Goal: Find specific page/section: Find specific page/section

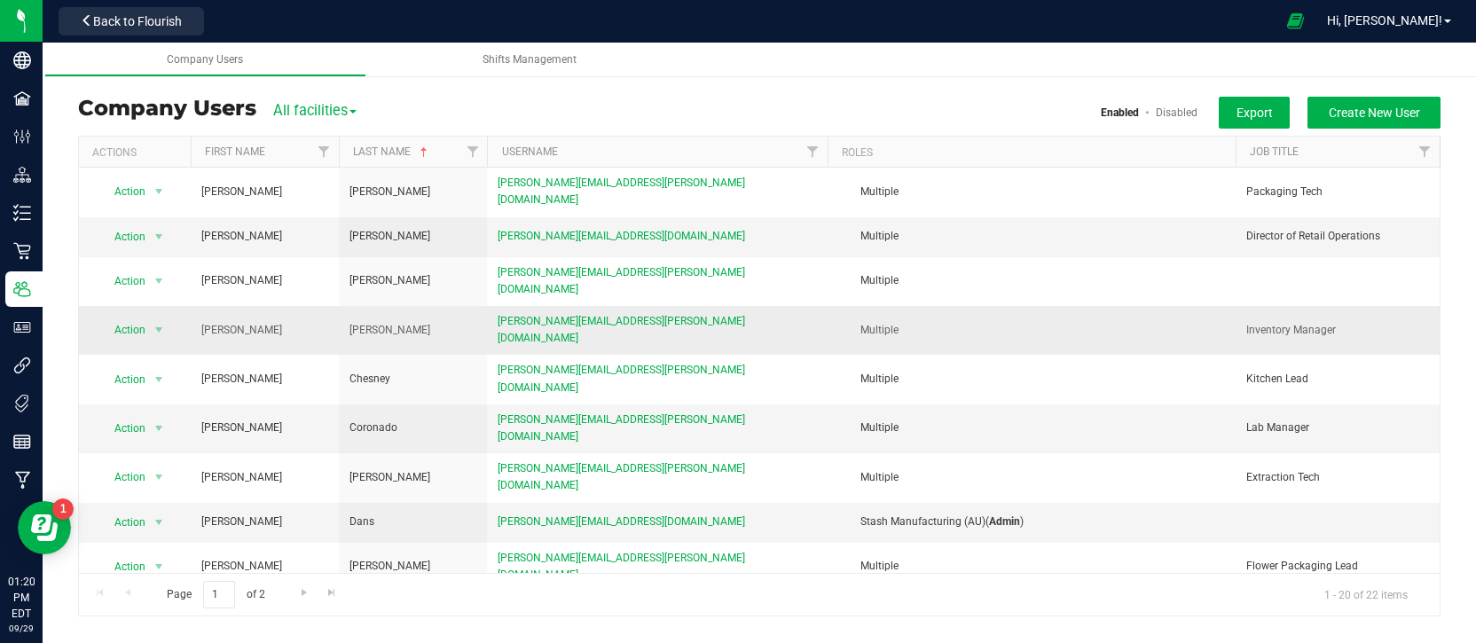
scroll to position [4, 0]
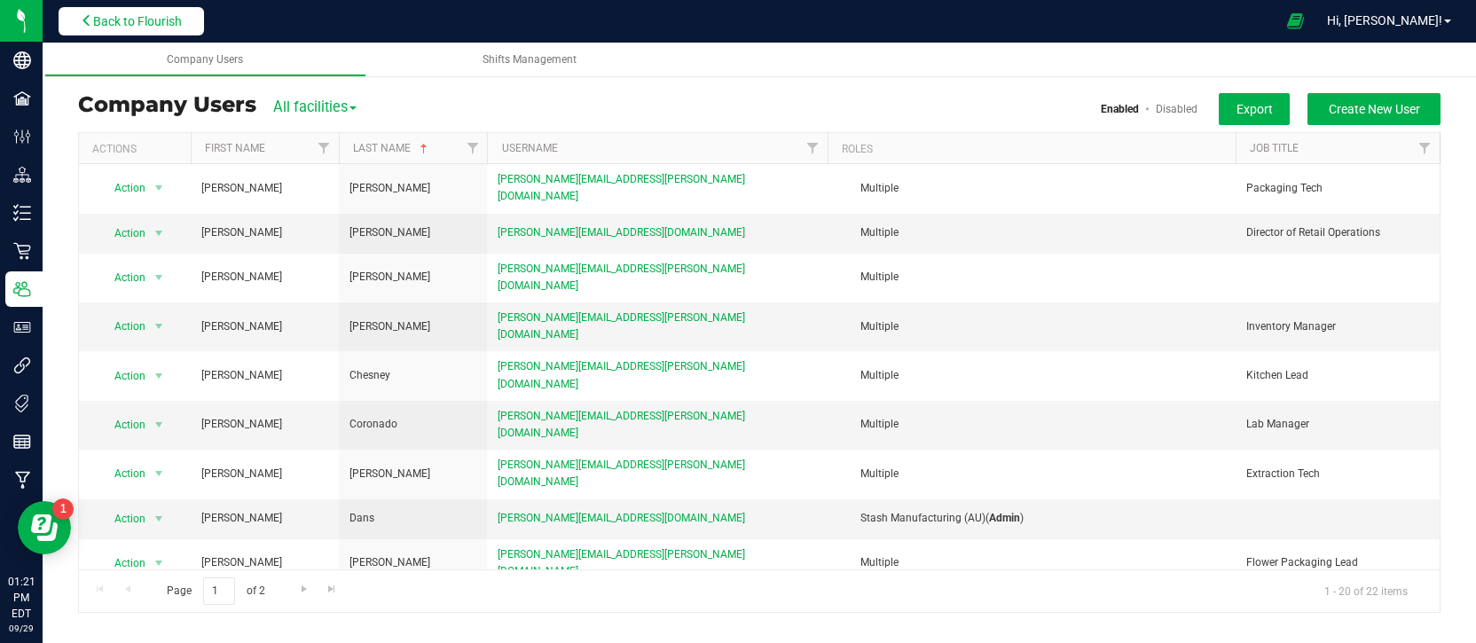
click at [146, 17] on span "Back to Flourish" at bounding box center [137, 21] width 89 height 14
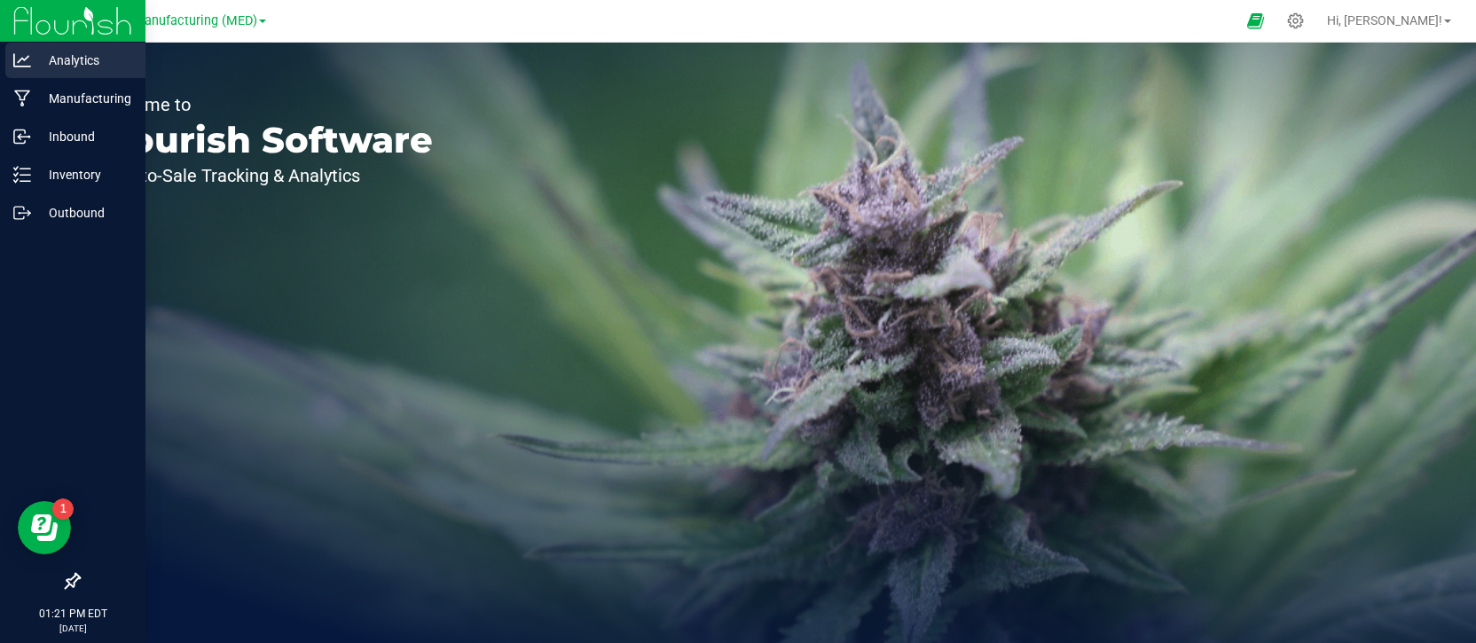
click at [41, 63] on p "Analytics" at bounding box center [84, 60] width 106 height 21
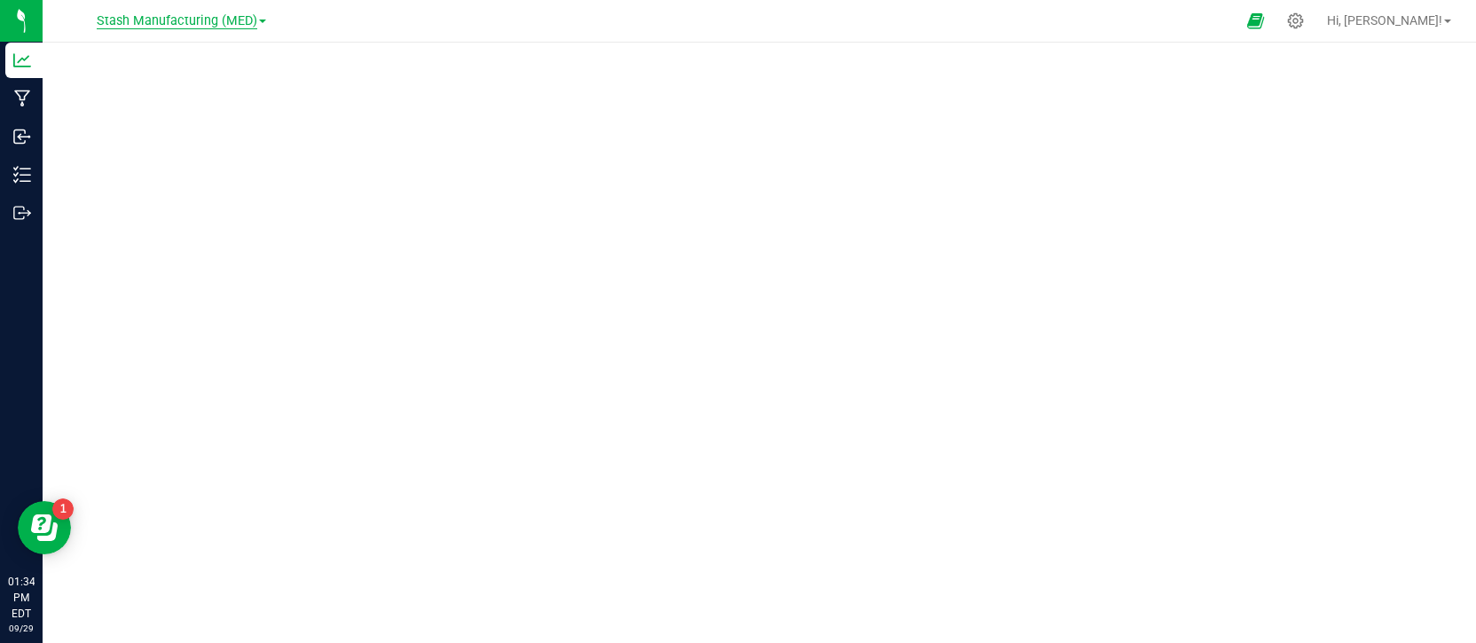
click at [249, 28] on span "Stash Manufacturing (MED)" at bounding box center [177, 21] width 161 height 16
click at [210, 55] on link "Stash Manufacturing (AU)" at bounding box center [180, 63] width 259 height 24
